Goal: Find contact information: Find contact information

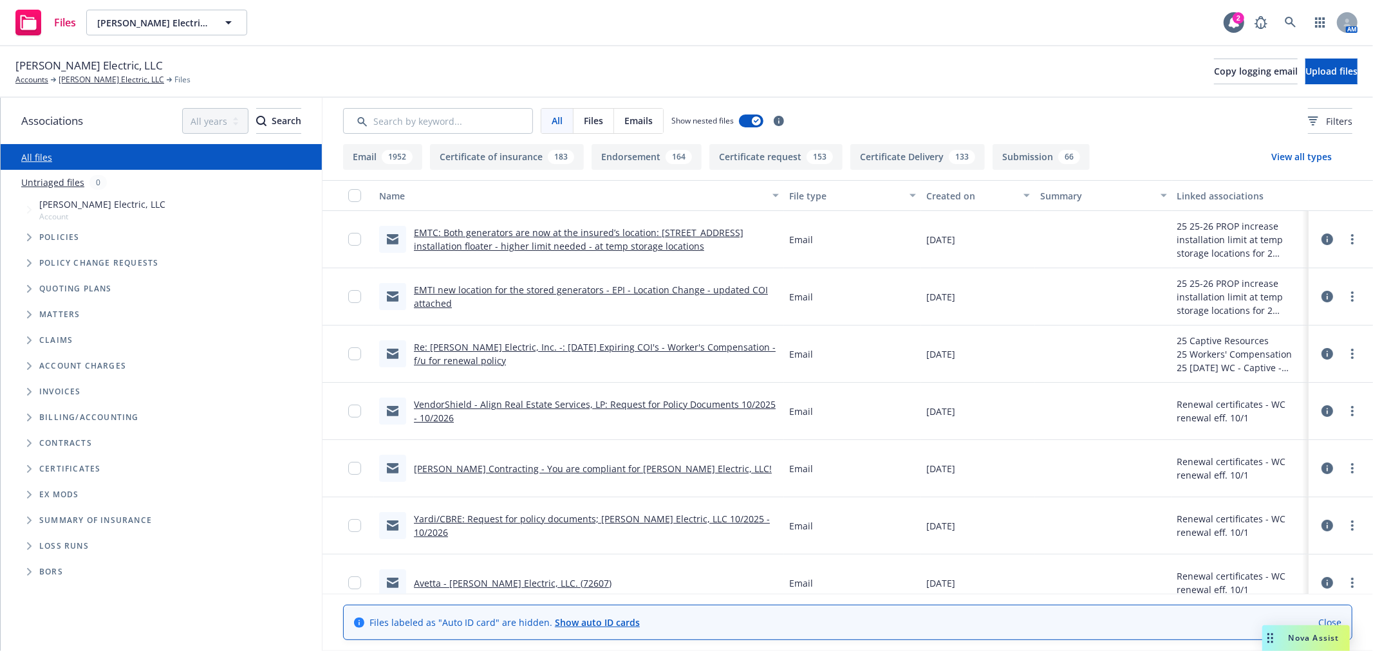
click at [30, 466] on icon "Folder Tree Example" at bounding box center [29, 469] width 5 height 8
click at [37, 489] on icon "Folder Tree Example" at bounding box center [39, 492] width 5 height 8
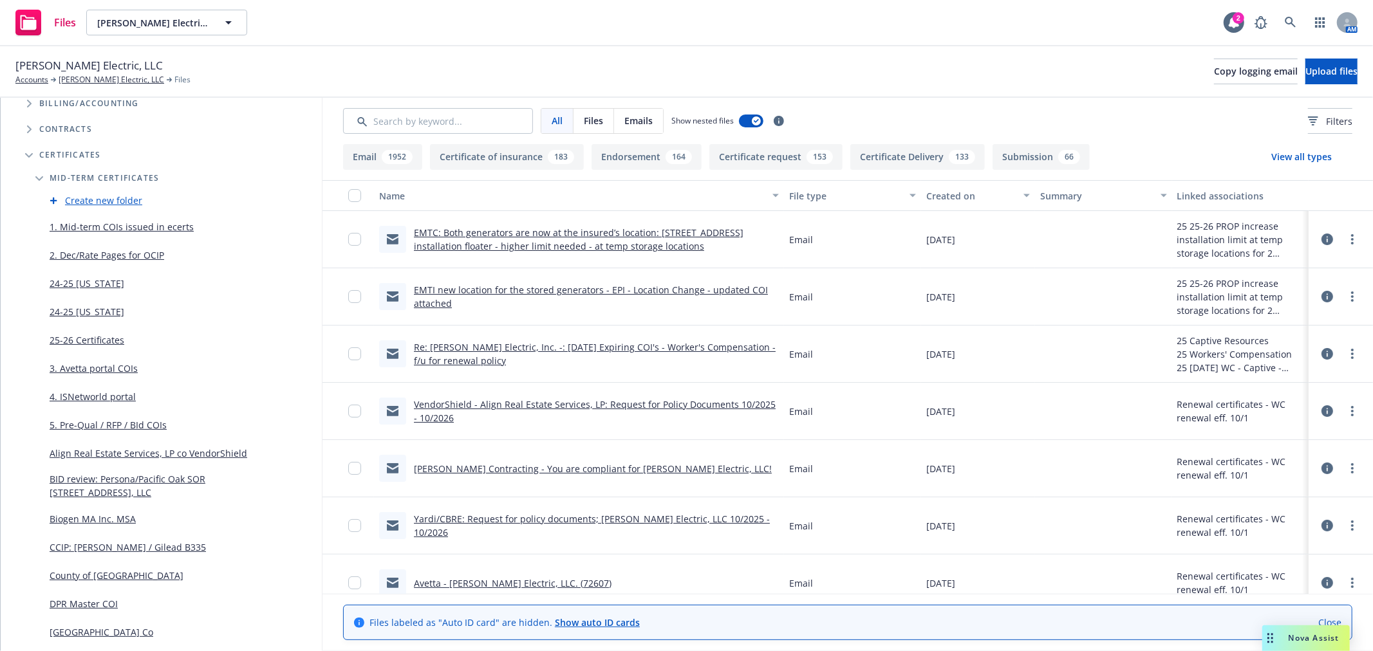
scroll to position [286, 0]
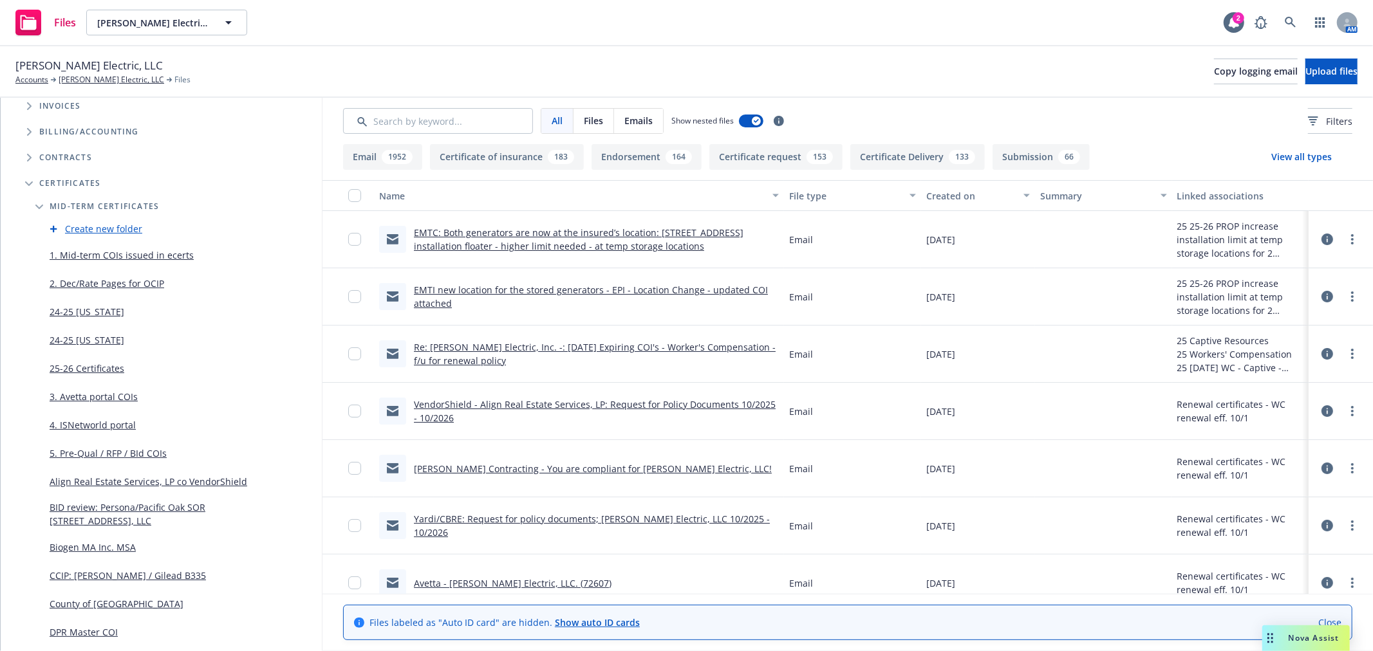
click at [125, 259] on link "1. Mid-term COIs issued in ecerts" at bounding box center [122, 255] width 144 height 14
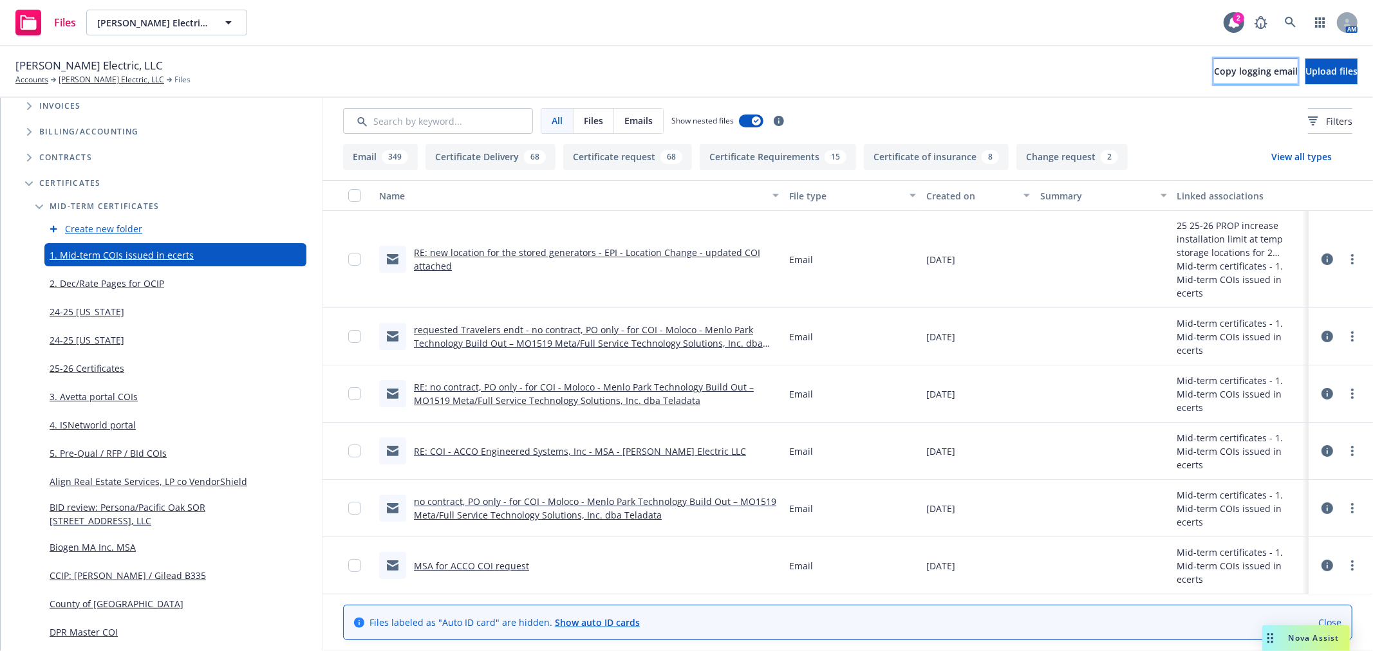
click at [1214, 68] on span "Copy logging email" at bounding box center [1256, 71] width 84 height 12
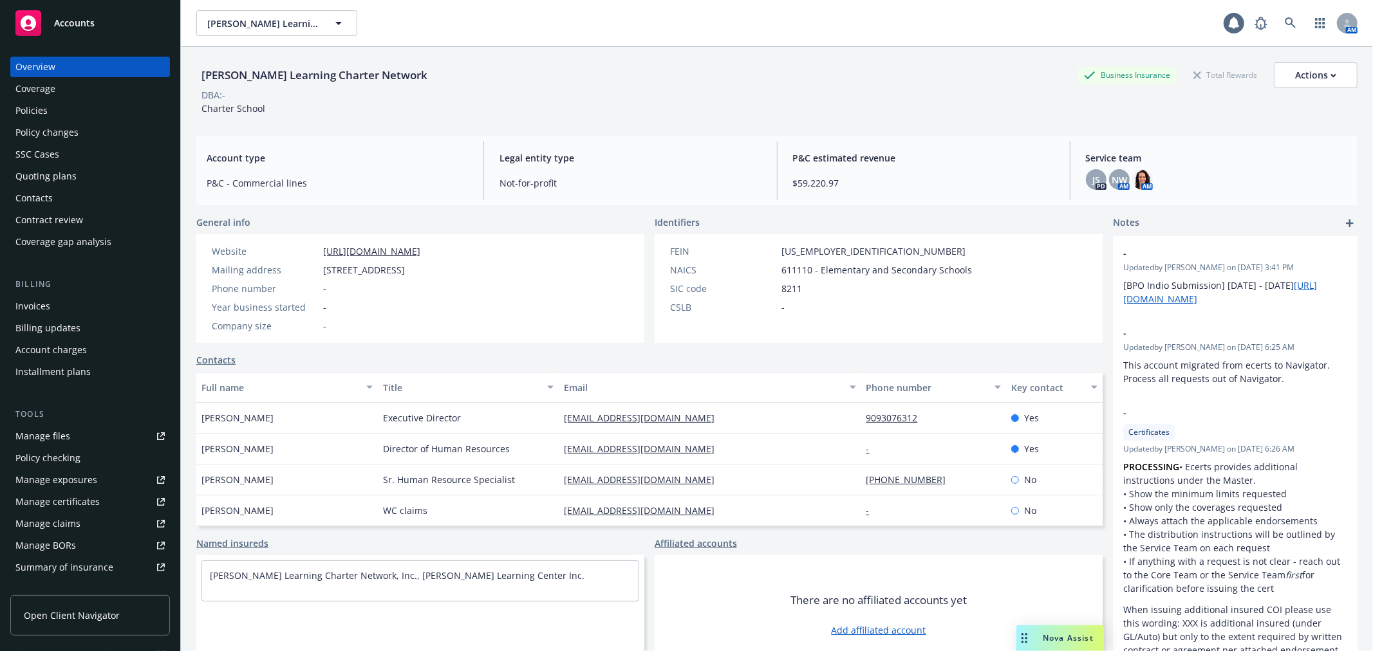
click at [114, 126] on div "Policy changes" at bounding box center [89, 132] width 149 height 21
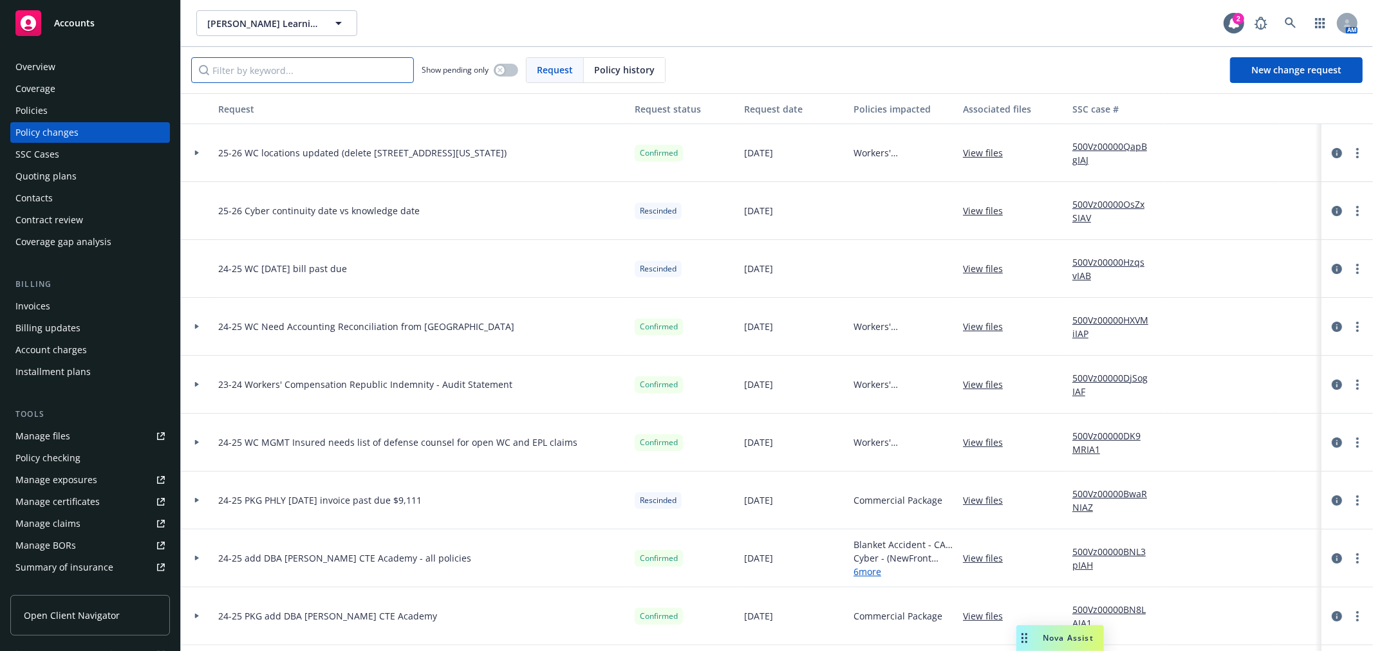
click at [290, 79] on input "Filter by keyword..." at bounding box center [302, 70] width 223 height 26
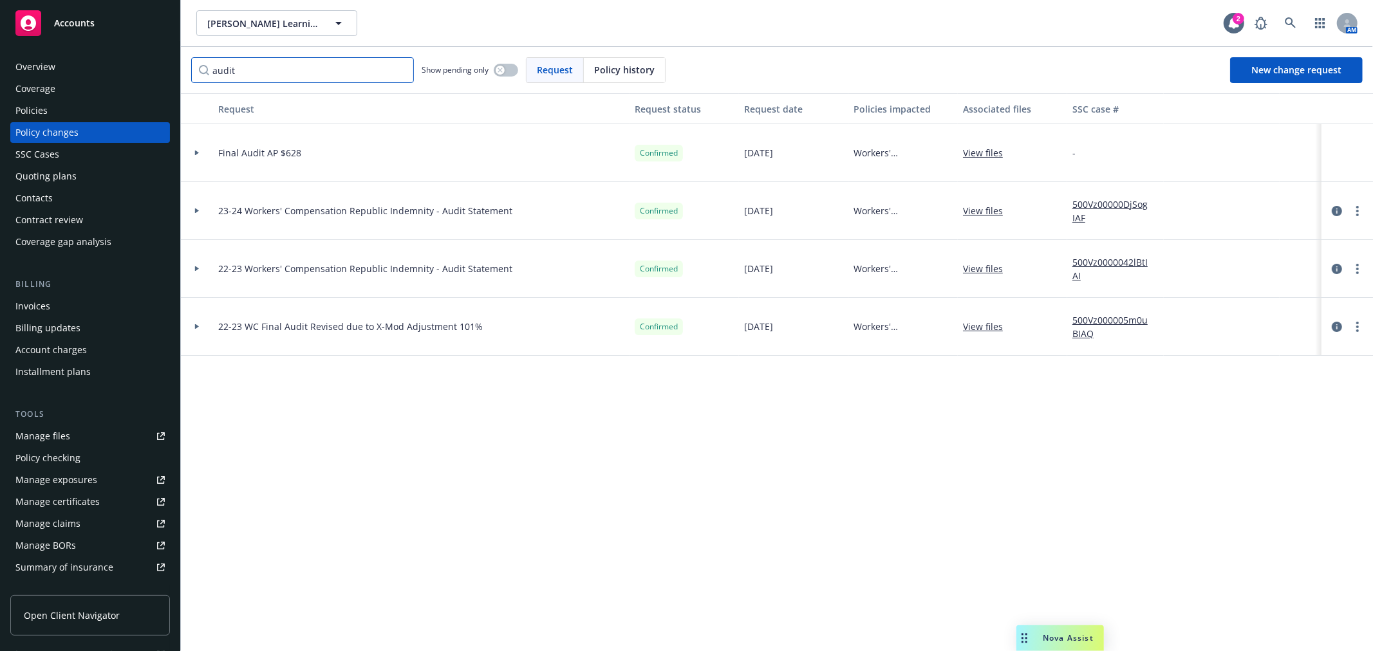
type input "audit"
click at [79, 200] on div "Contacts" at bounding box center [89, 198] width 149 height 21
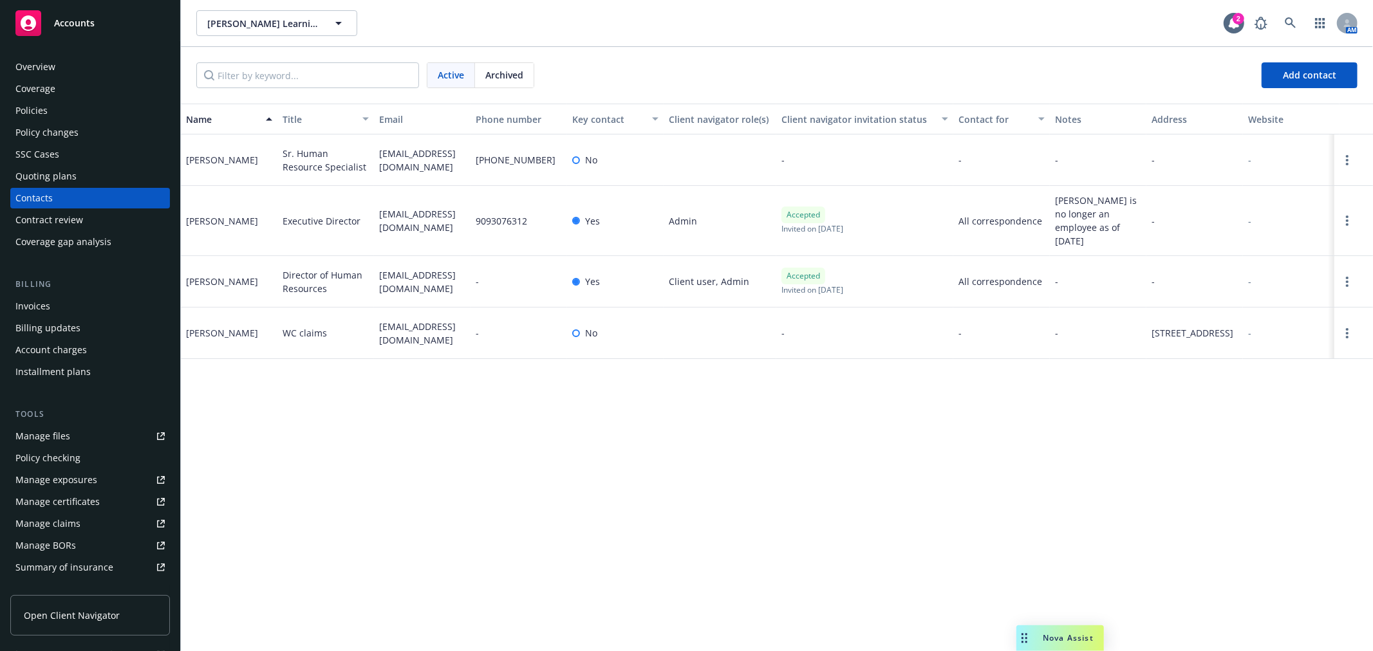
click at [90, 133] on div "Policy changes" at bounding box center [89, 132] width 149 height 21
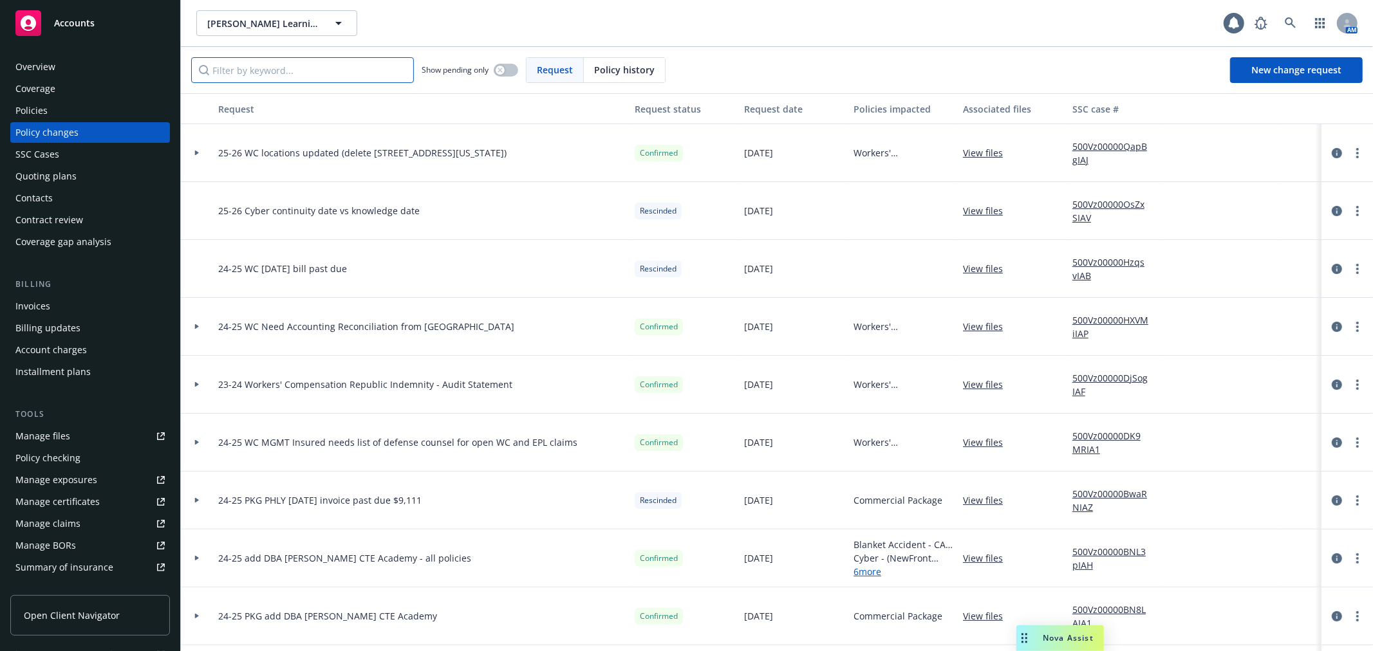
click at [252, 77] on input "Filter by keyword..." at bounding box center [302, 70] width 223 height 26
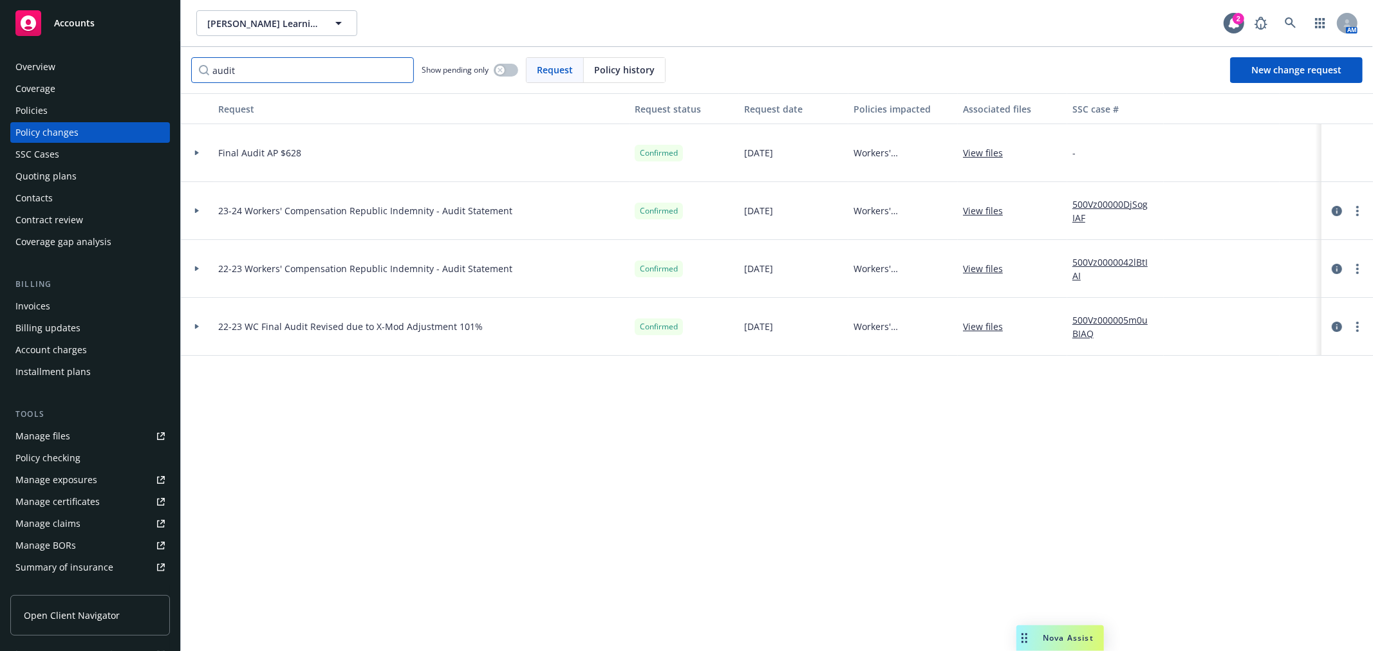
type input "audit"
click at [193, 207] on div at bounding box center [197, 211] width 32 height 58
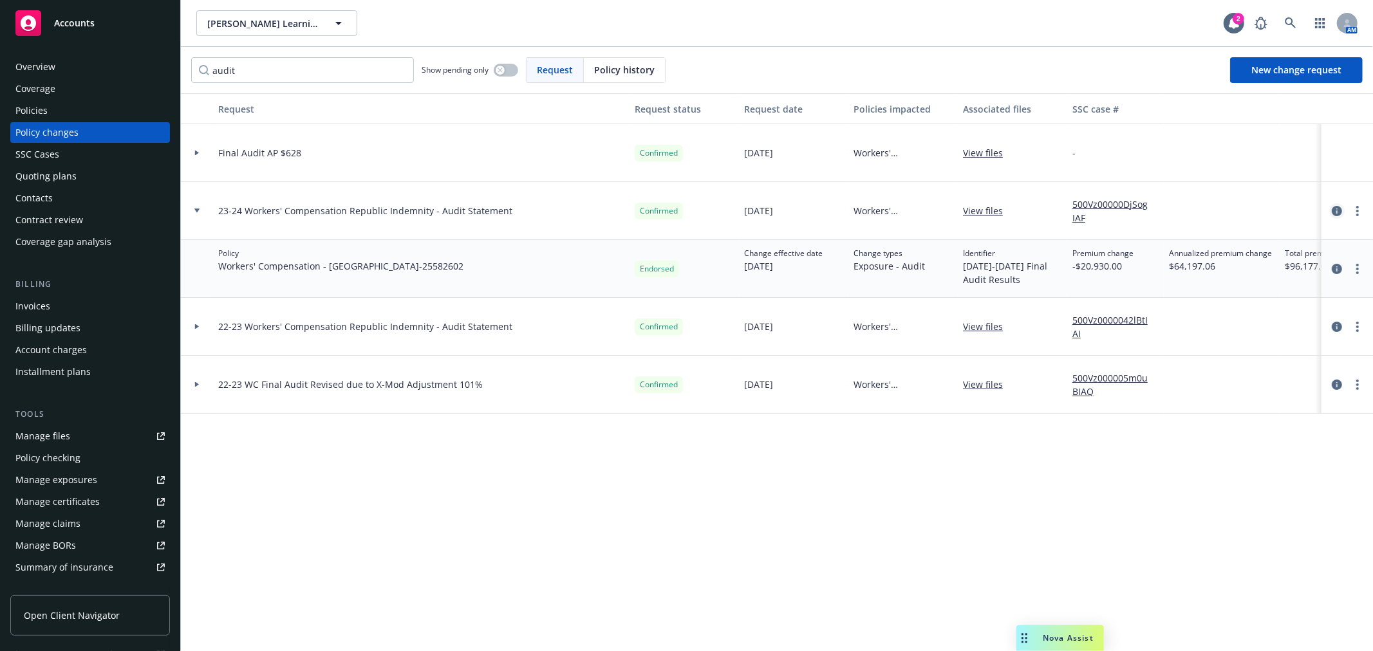
click at [1339, 211] on icon "circleInformation" at bounding box center [1337, 211] width 10 height 10
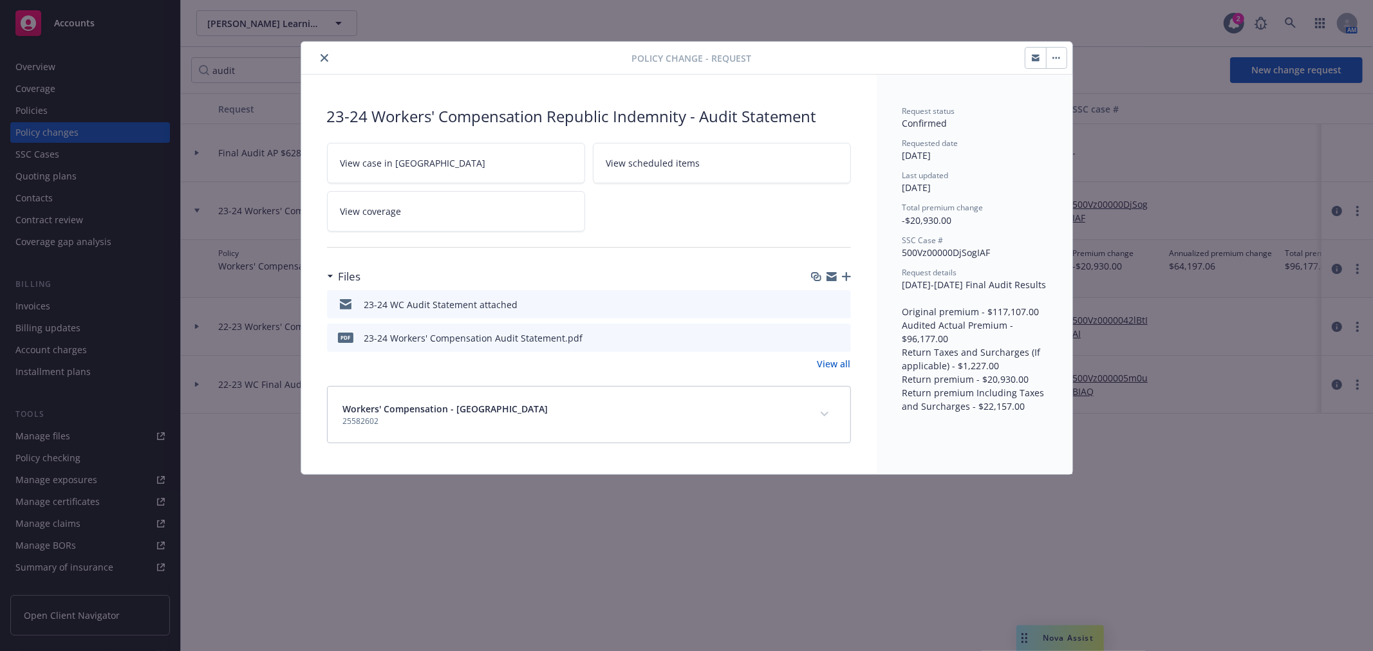
click at [841, 299] on icon "preview file" at bounding box center [839, 303] width 12 height 9
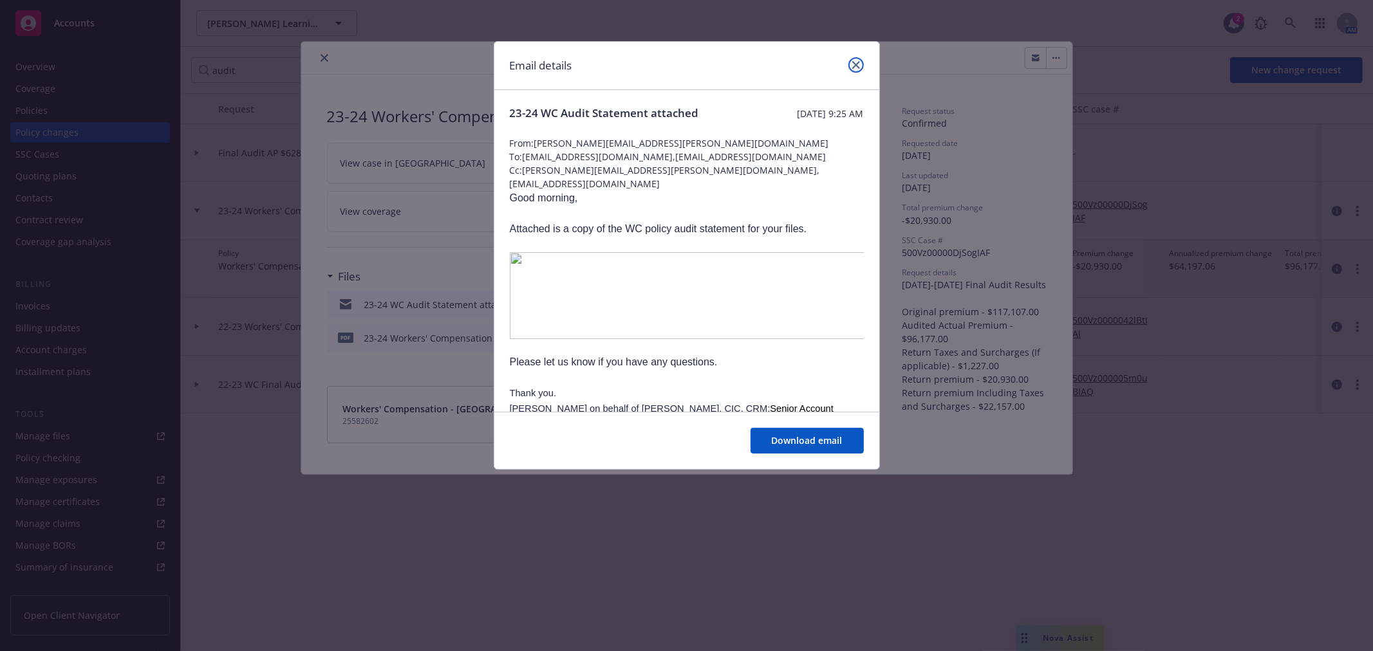
click at [855, 63] on icon "close" at bounding box center [856, 65] width 8 height 8
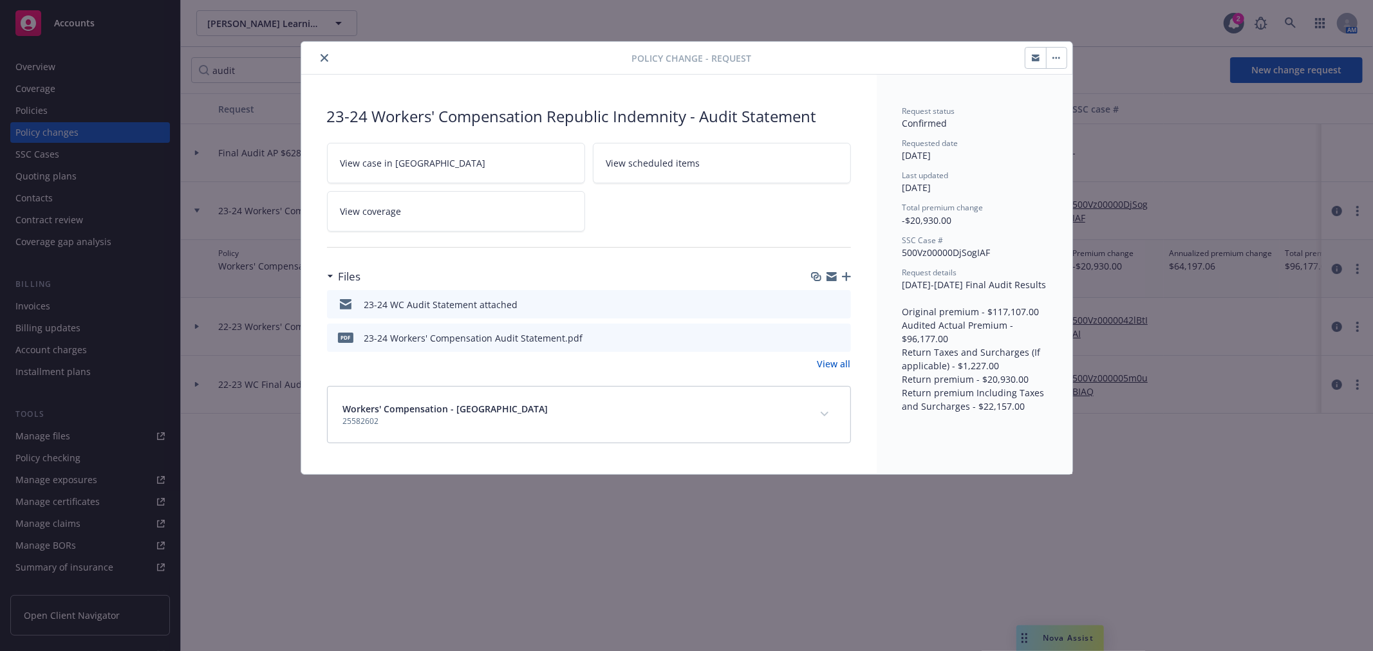
click at [395, 115] on div "23-24 Workers' Compensation Republic Indemnity - Audit Statement" at bounding box center [589, 117] width 524 height 22
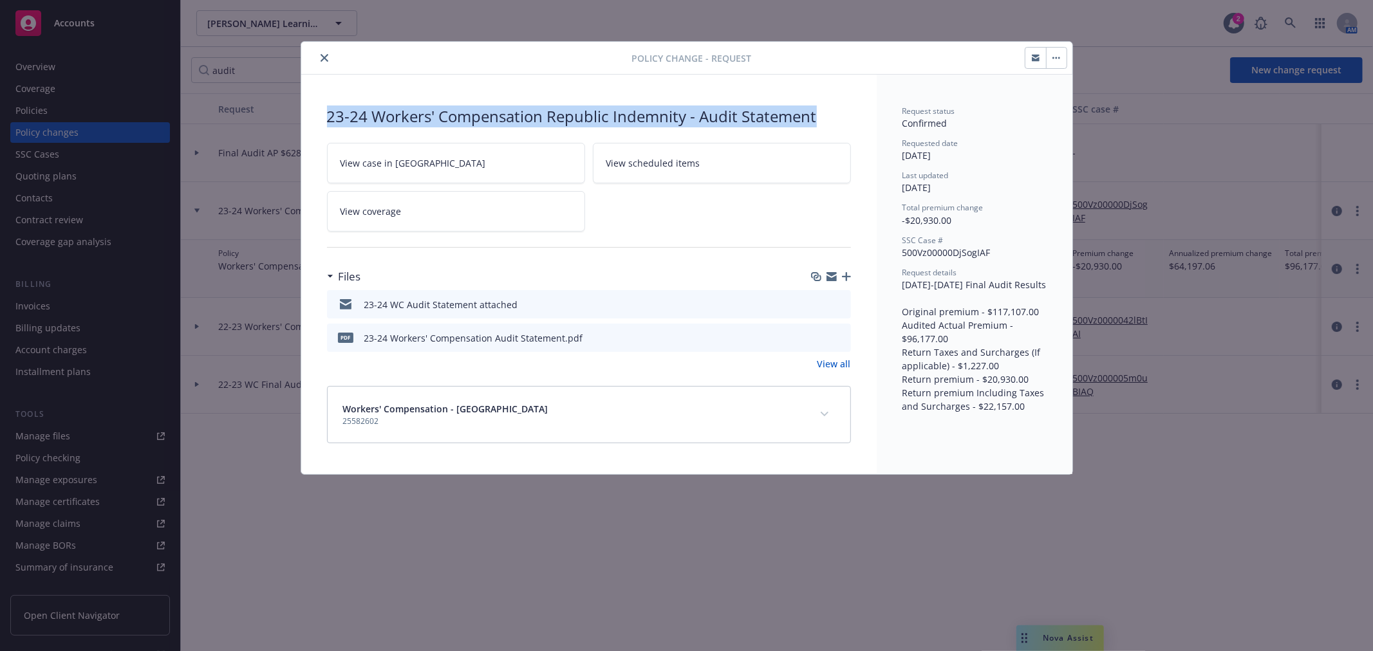
click at [395, 115] on div "23-24 Workers' Compensation Republic Indemnity - Audit Statement" at bounding box center [589, 117] width 524 height 22
copy div "23-24 Workers' Compensation Republic Indemnity - Audit Statement"
click at [329, 61] on button "close" at bounding box center [324, 57] width 15 height 15
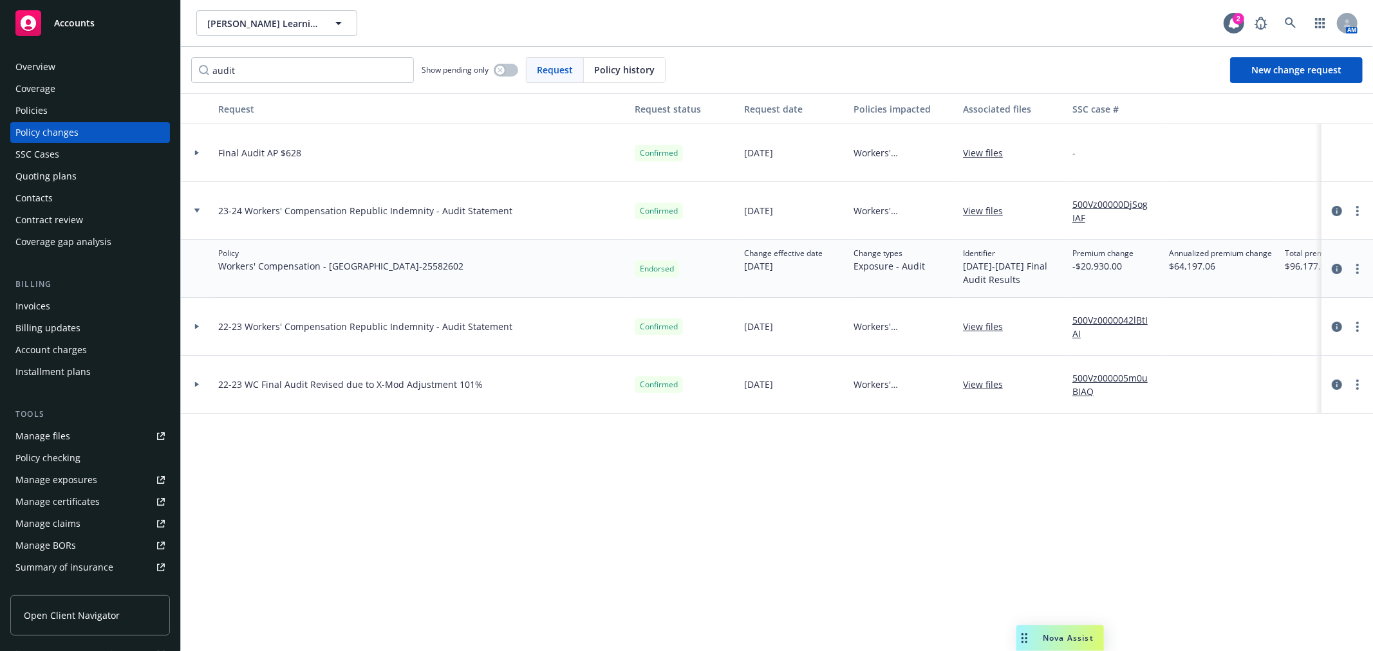
click at [91, 108] on div "Policies" at bounding box center [89, 110] width 149 height 21
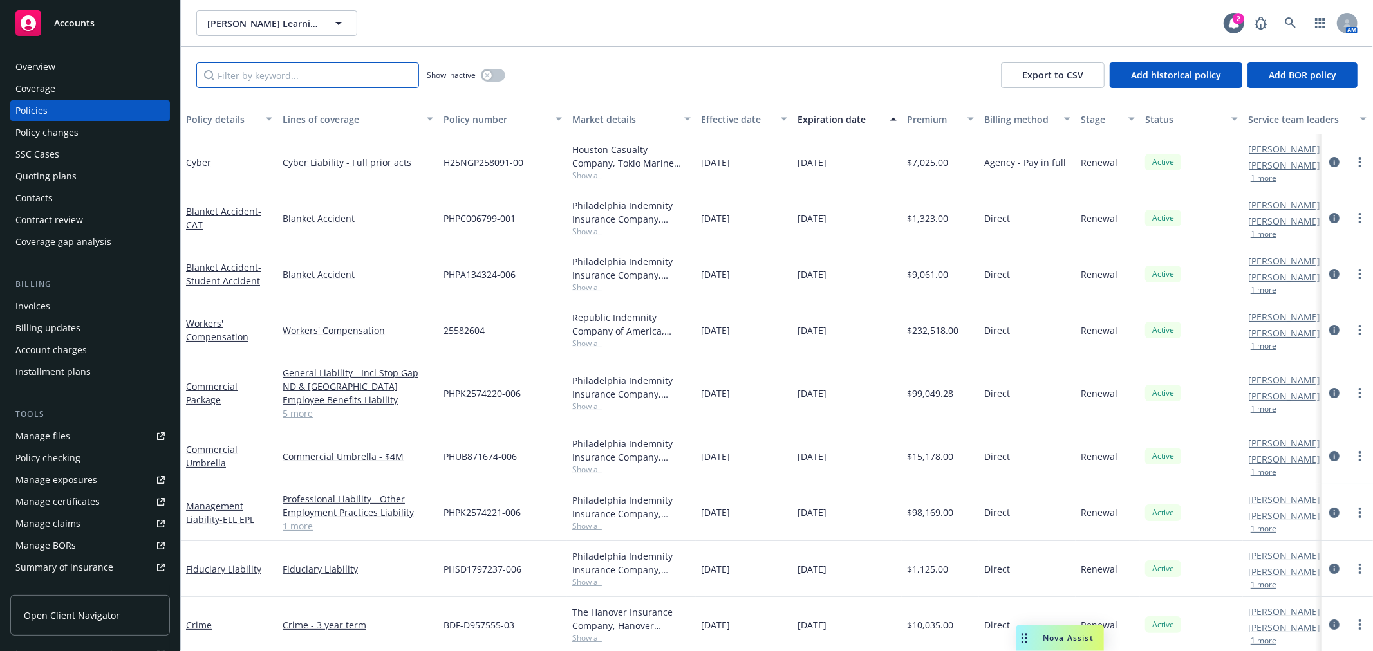
click at [268, 84] on input "Filter by keyword..." at bounding box center [307, 75] width 223 height 26
click at [493, 74] on button "button" at bounding box center [493, 75] width 24 height 13
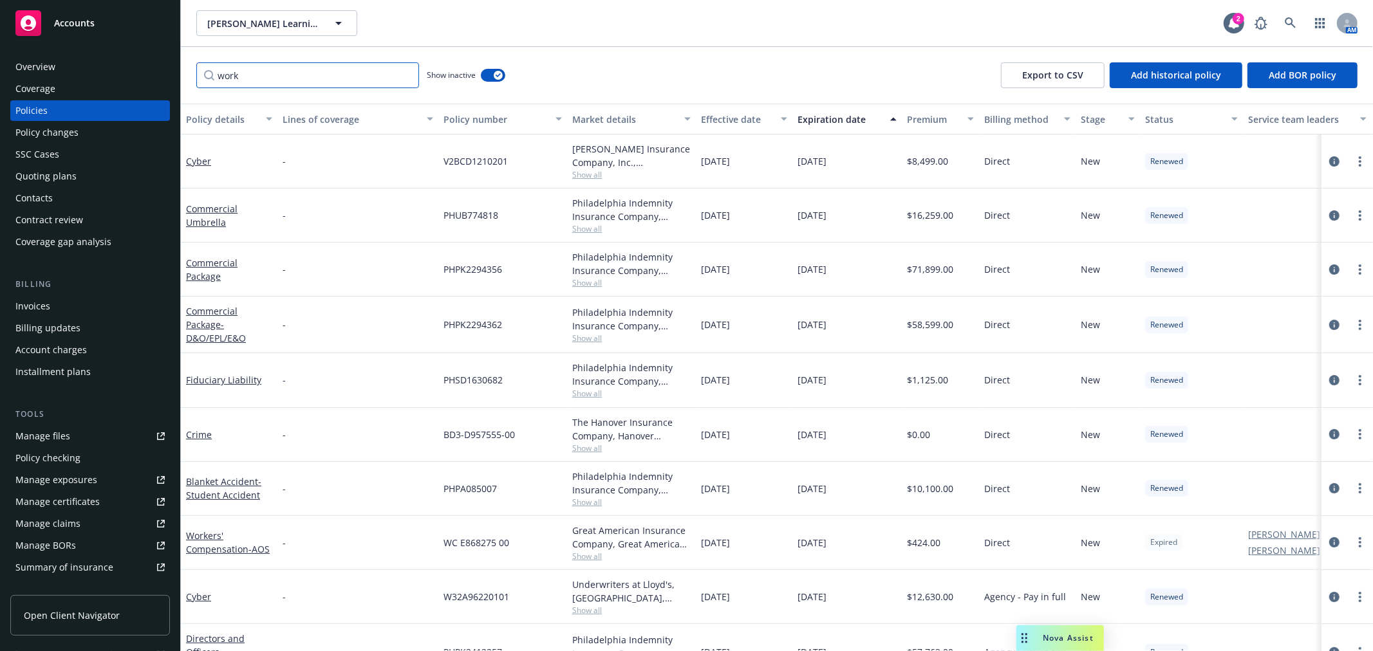
click at [352, 74] on input "work" at bounding box center [307, 75] width 223 height 26
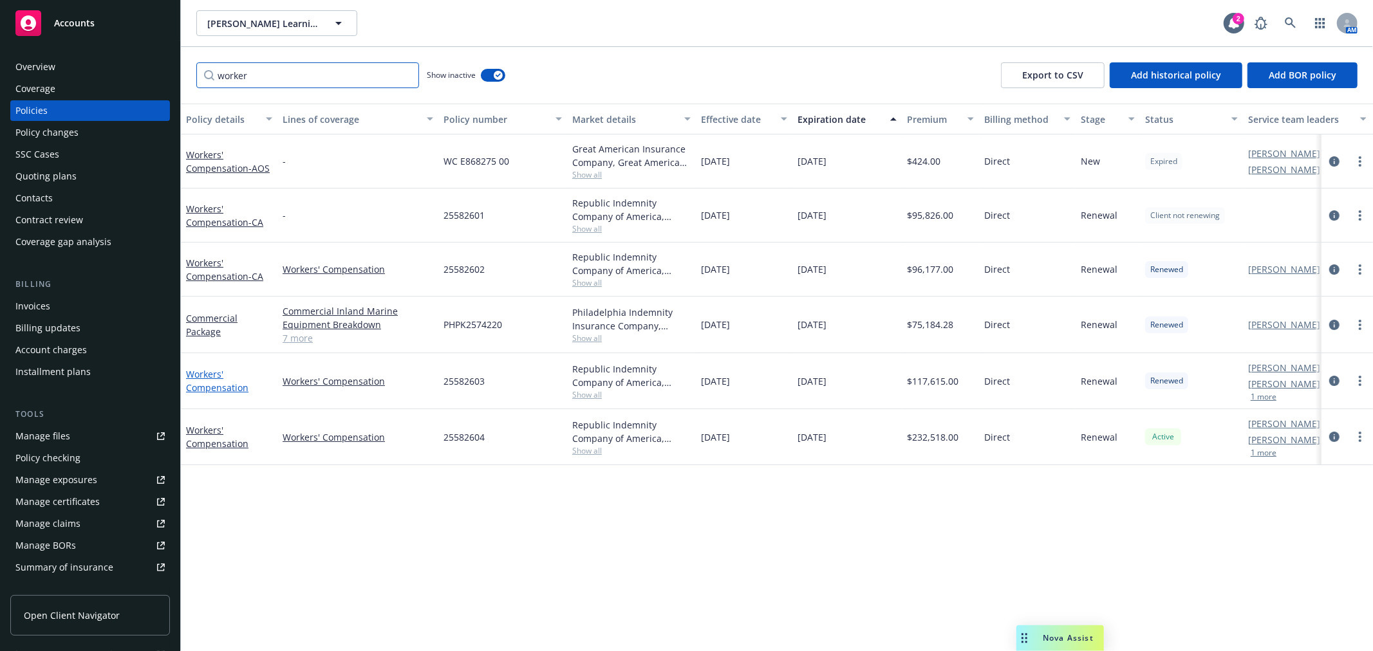
type input "worker"
click at [214, 386] on link "Workers' Compensation" at bounding box center [217, 381] width 62 height 26
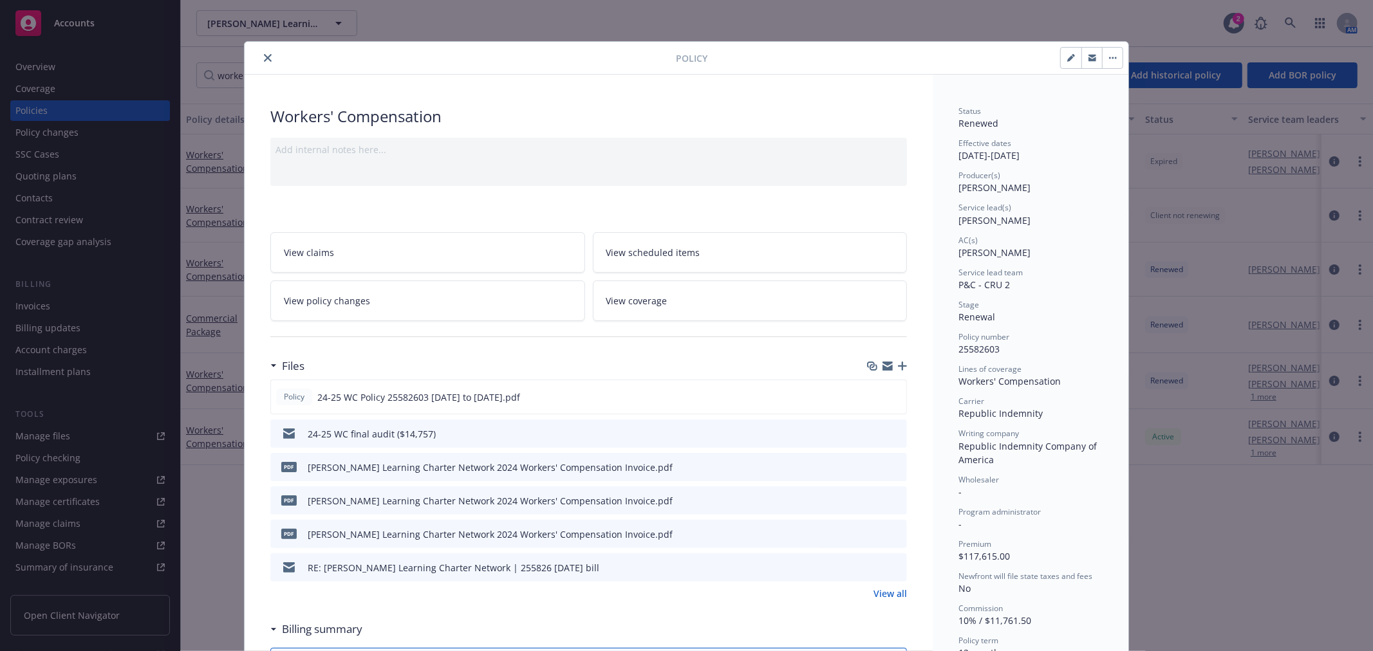
click at [883, 367] on icon "button" at bounding box center [887, 366] width 10 height 10
click at [268, 58] on button "close" at bounding box center [267, 57] width 15 height 15
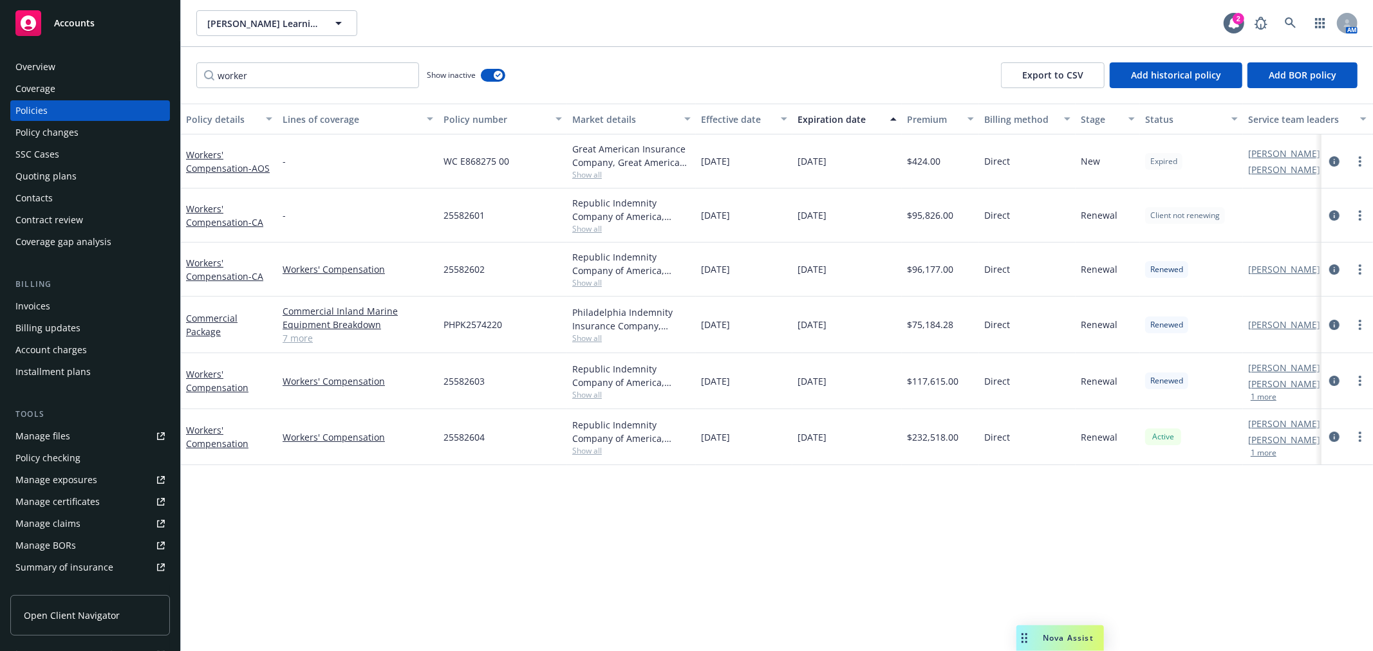
click at [77, 200] on div "Contacts" at bounding box center [89, 198] width 149 height 21
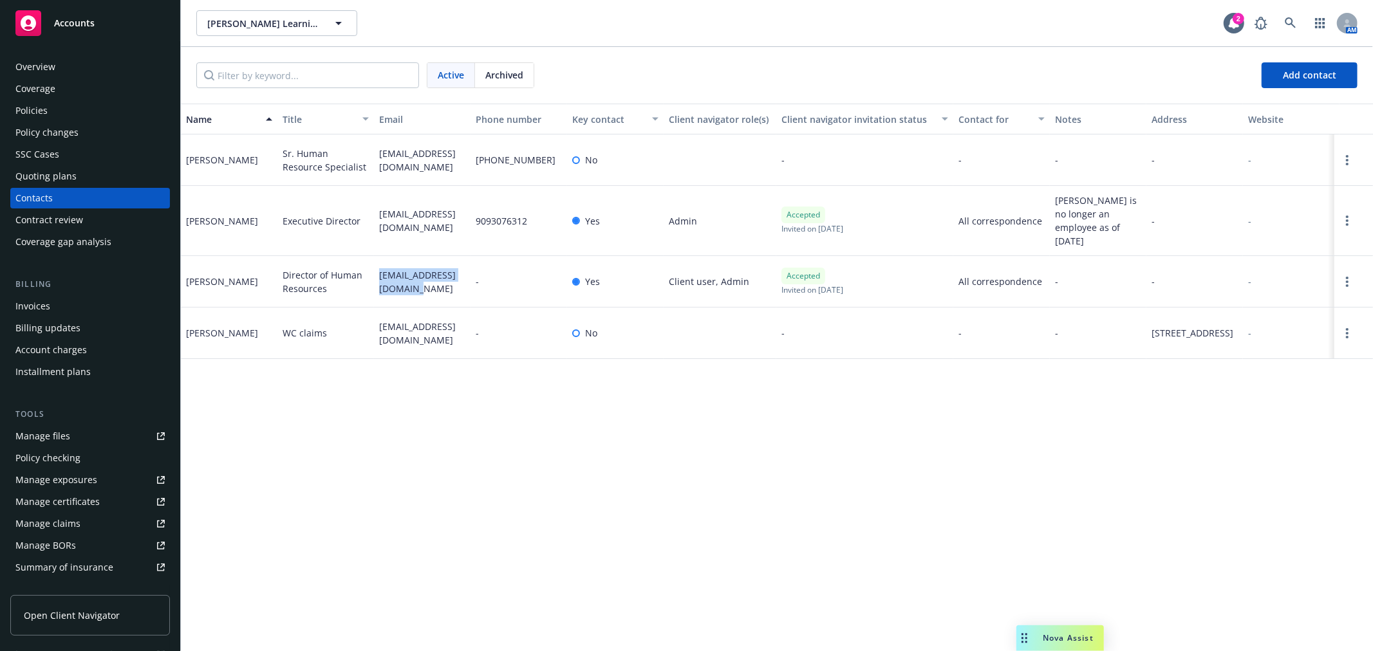
drag, startPoint x: 417, startPoint y: 275, endPoint x: 377, endPoint y: 259, distance: 43.0
click at [377, 259] on div "smontejano@gormanlc.org" at bounding box center [422, 281] width 97 height 51
copy span "smontejano@gormanlc.org"
